Goal: Navigation & Orientation: Find specific page/section

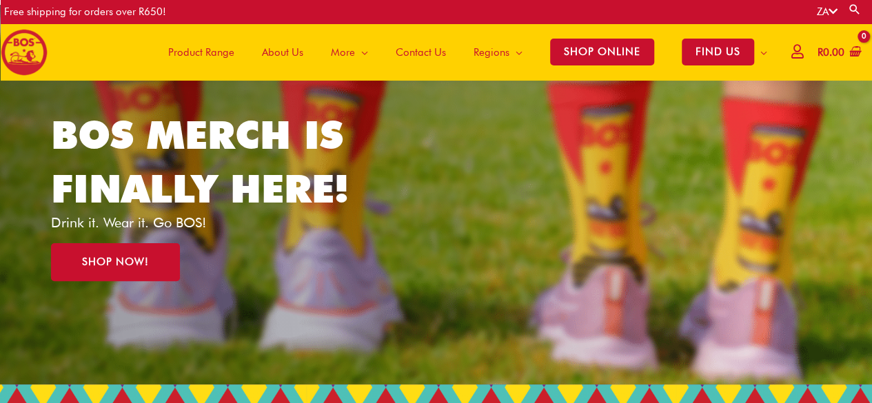
scroll to position [84, 0]
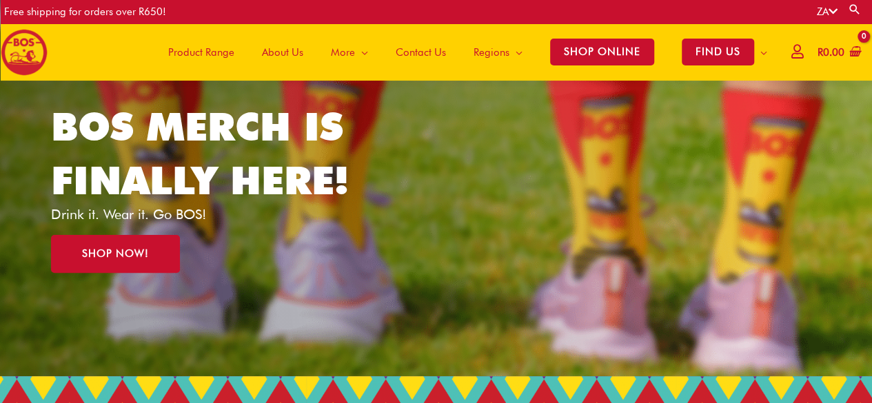
click at [287, 55] on span "About Us" at bounding box center [282, 52] width 41 height 41
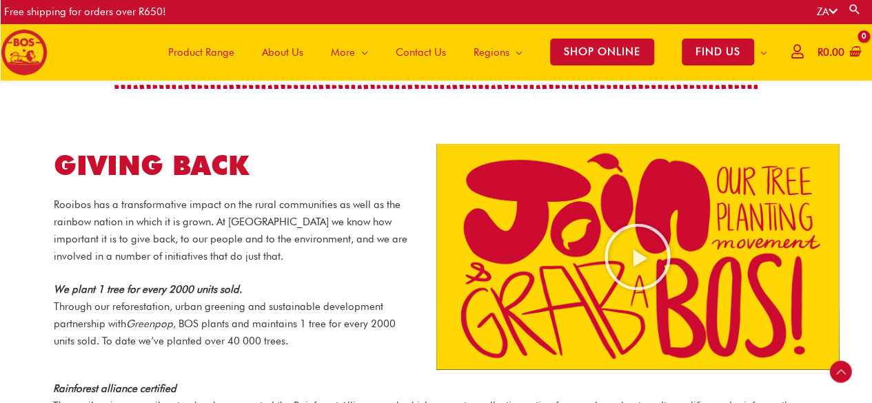
scroll to position [1434, 0]
